Goal: Task Accomplishment & Management: Complete application form

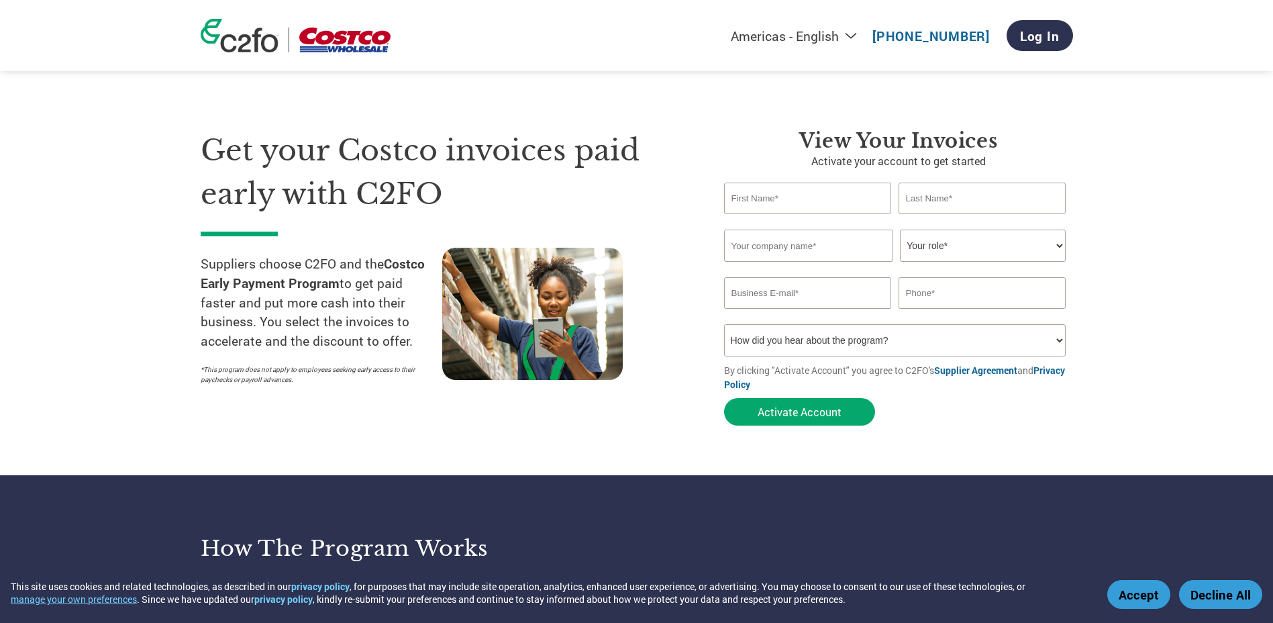
click at [749, 195] on input "text" at bounding box center [808, 198] width 168 height 32
type input "Amber"
type input "Wood"
type input "Bevo Farms Ltd."
type input "[EMAIL_ADDRESS][DOMAIN_NAME]"
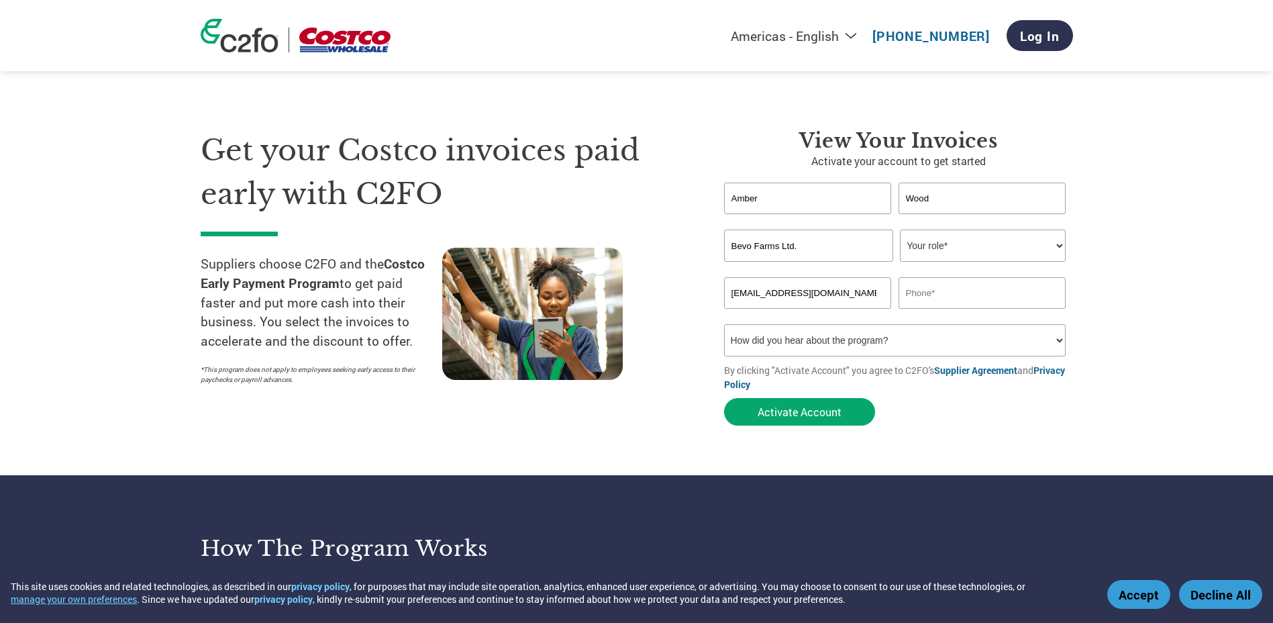
type input "6049161644"
click at [972, 256] on select "Your role* CFO Controller Credit Manager Finance Director Treasurer CEO Preside…" at bounding box center [983, 245] width 166 height 32
select select "ACCOUNTING"
click at [900, 229] on select "Your role* CFO Controller Credit Manager Finance Director Treasurer CEO Preside…" at bounding box center [983, 245] width 166 height 32
click at [928, 333] on select "How did you hear about the program? Received a letter Email Social Media Online…" at bounding box center [895, 340] width 342 height 32
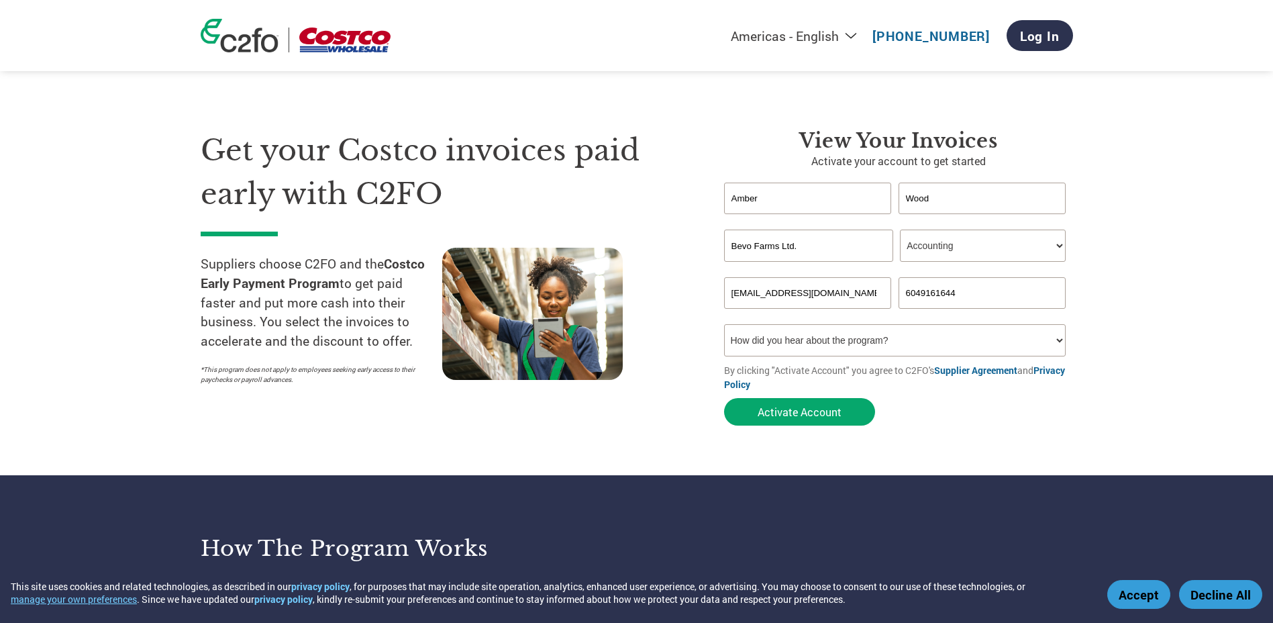
select select "Email"
click at [724, 324] on select "How did you hear about the program? Received a letter Email Social Media Online…" at bounding box center [895, 340] width 342 height 32
click at [833, 417] on button "Activate Account" at bounding box center [799, 412] width 151 height 28
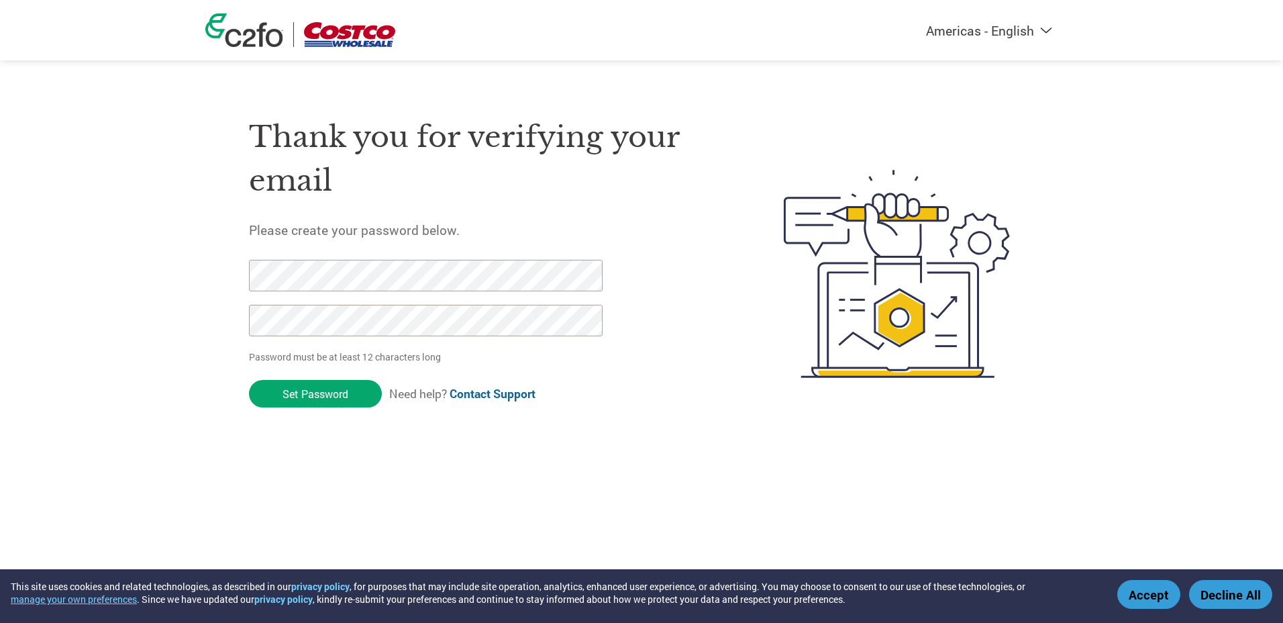
click at [0, 325] on html "This site uses cookies and related technologies, as described in our privacy po…" at bounding box center [641, 247] width 1283 height 494
click at [273, 386] on input "Set Password" at bounding box center [315, 394] width 133 height 28
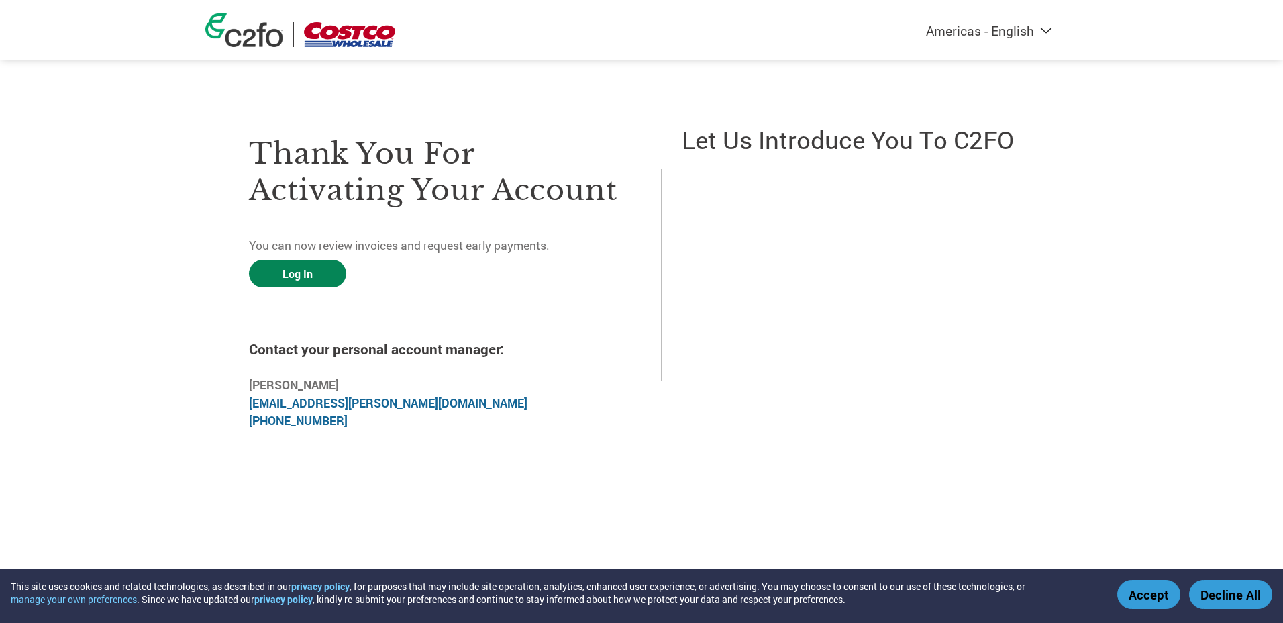
click at [306, 265] on link "Log In" at bounding box center [297, 274] width 97 height 28
